Goal: Find specific fact: Find specific fact

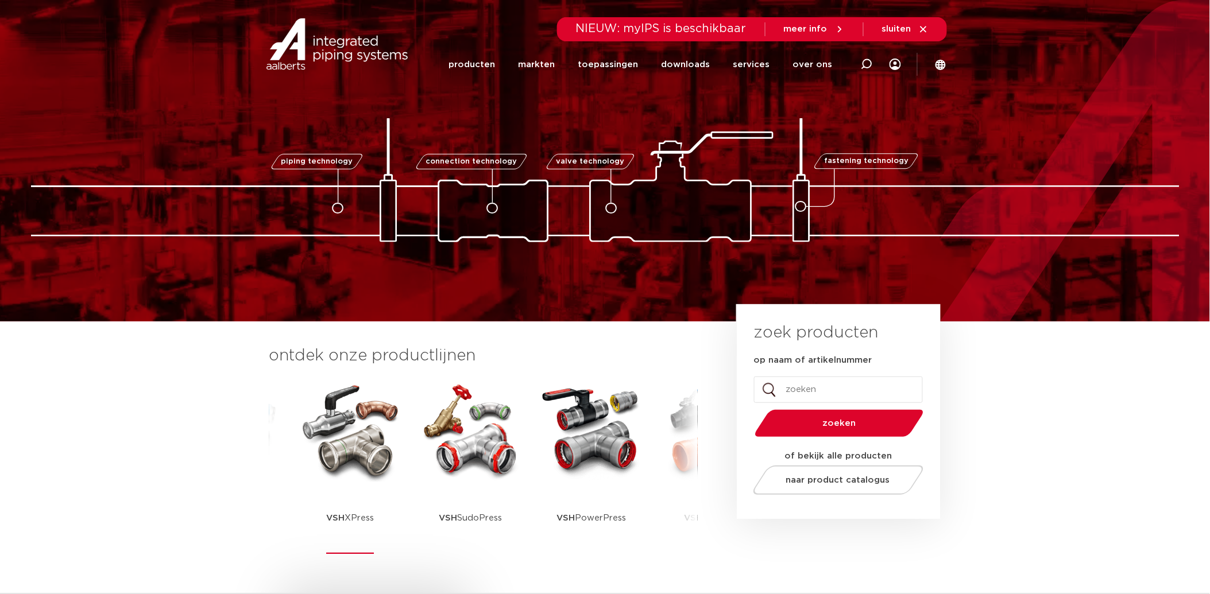
click at [348, 455] on img at bounding box center [350, 430] width 103 height 103
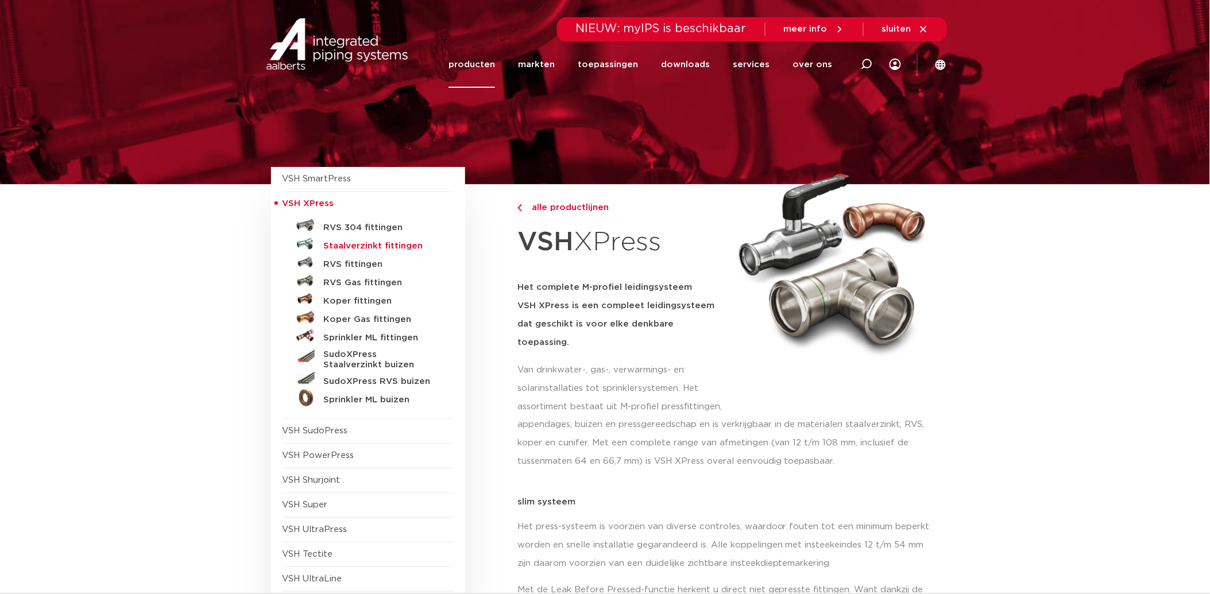
click at [382, 242] on h5 "Staalverzinkt fittingen" at bounding box center [381, 246] width 114 height 10
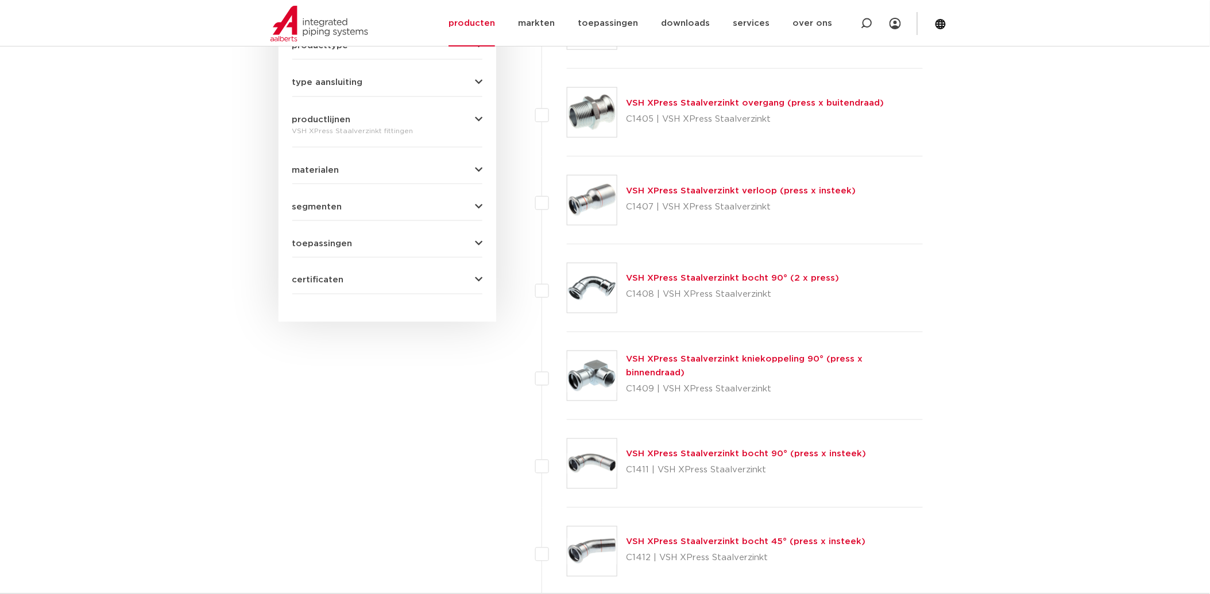
scroll to position [509, 0]
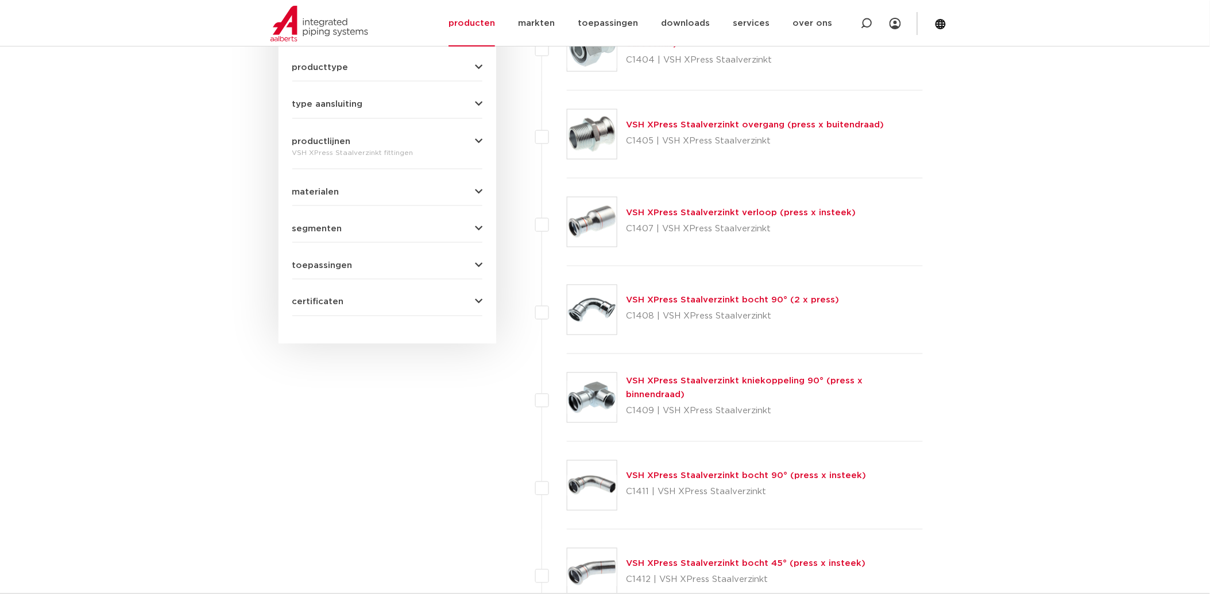
click at [732, 297] on link "VSH XPress Staalverzinkt bocht 90° (2 x press)" at bounding box center [732, 300] width 213 height 9
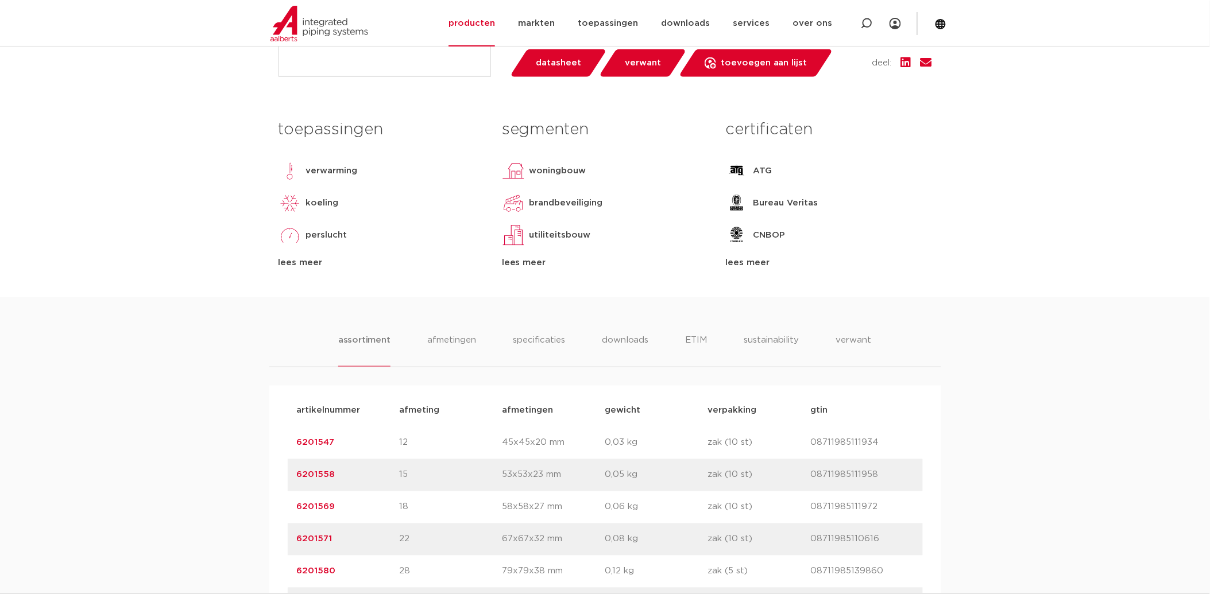
scroll to position [574, 0]
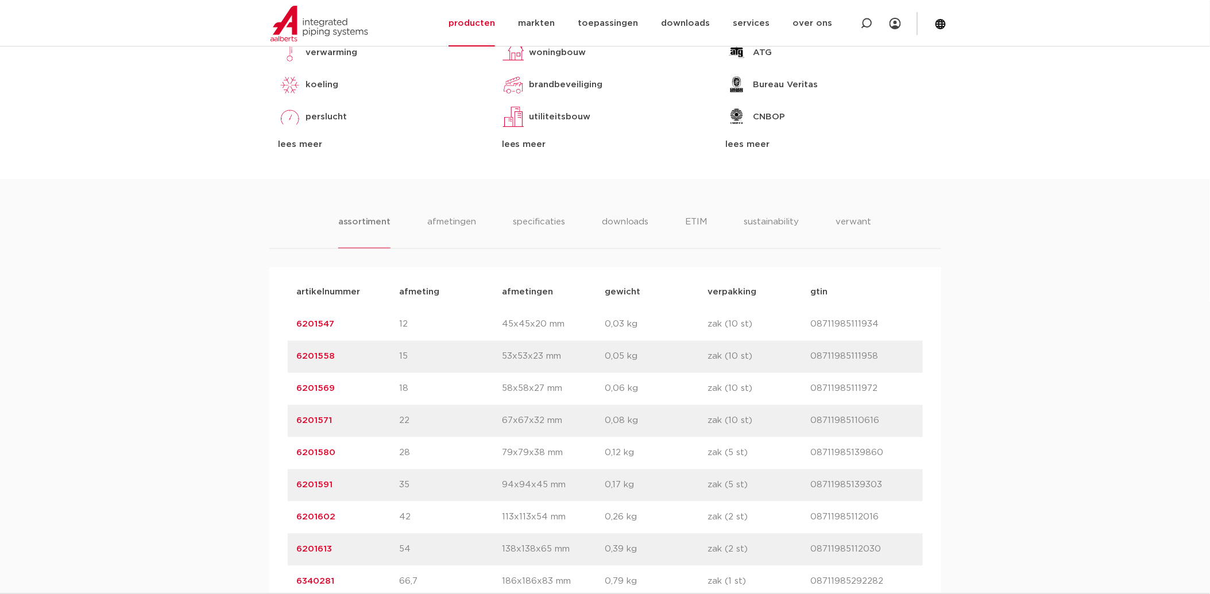
drag, startPoint x: 343, startPoint y: 356, endPoint x: 289, endPoint y: 356, distance: 53.4
click at [289, 356] on div "artikelnummer 6201558 afmeting 15 [GEOGRAPHIC_DATA] 53x53x23 mm gewicht 0,05 kg…" at bounding box center [605, 357] width 635 height 32
copy link "6201558"
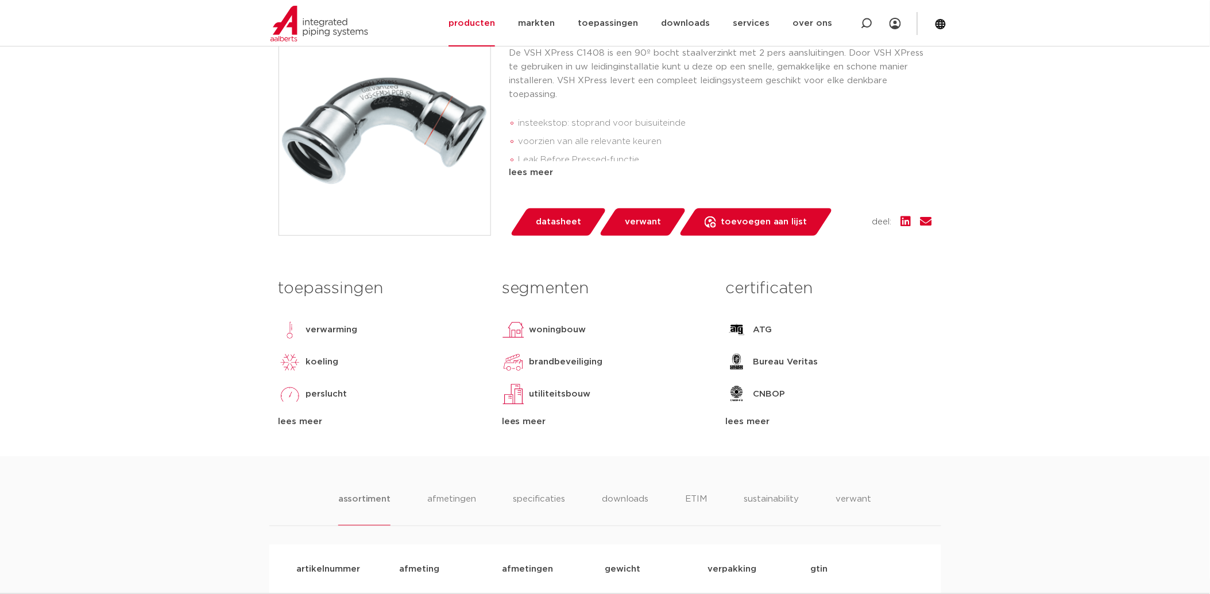
scroll to position [255, 0]
